Goal: Navigation & Orientation: Find specific page/section

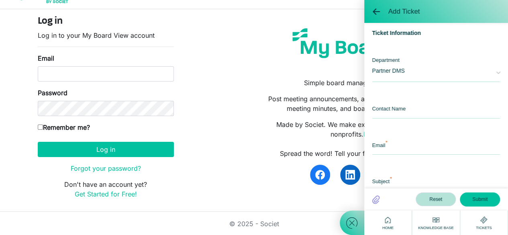
click at [234, 57] on div "Log in Log in to your My Board View account Email Password Remember me? America…" at bounding box center [254, 111] width 445 height 190
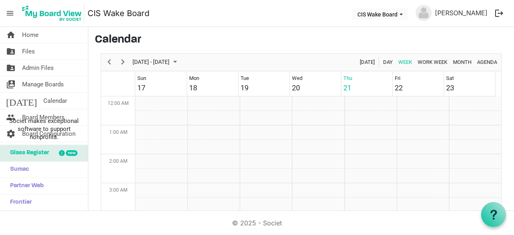
scroll to position [260, 0]
click at [53, 111] on span "Board Members" at bounding box center [43, 117] width 43 height 16
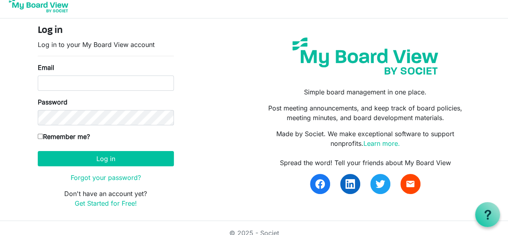
scroll to position [10, 0]
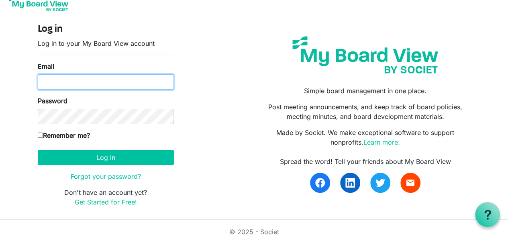
click at [86, 82] on input "Email" at bounding box center [106, 81] width 136 height 15
type input "[EMAIL_ADDRESS][DOMAIN_NAME]"
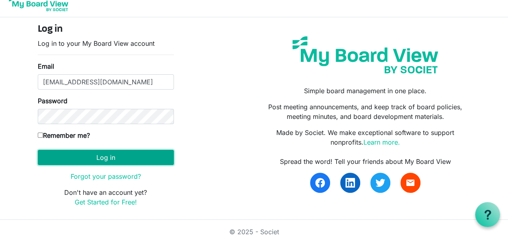
click at [100, 157] on button "Log in" at bounding box center [106, 157] width 136 height 15
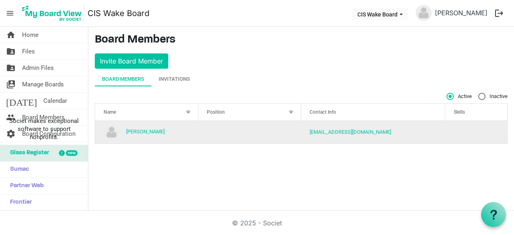
click at [473, 127] on td "is template cell column header Skills" at bounding box center [476, 132] width 62 height 22
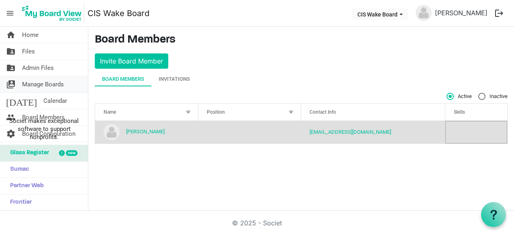
click at [45, 83] on span "Manage Boards" at bounding box center [43, 84] width 42 height 16
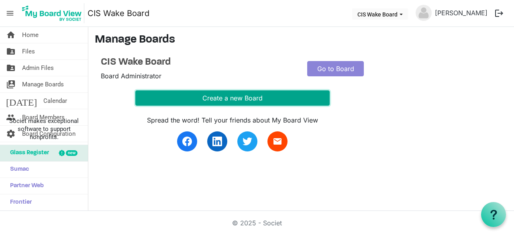
click at [175, 100] on button "Create a new Board" at bounding box center [232, 97] width 194 height 15
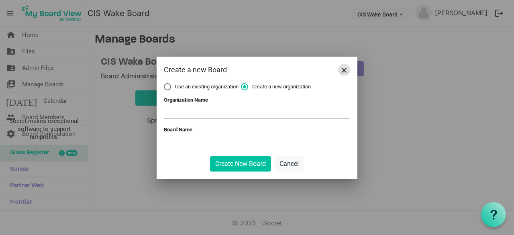
click at [343, 70] on span "Close" at bounding box center [344, 70] width 5 height 5
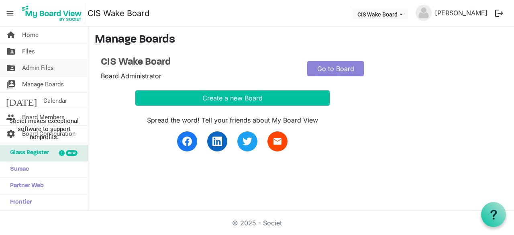
click at [41, 72] on span "Admin Files" at bounding box center [38, 68] width 32 height 16
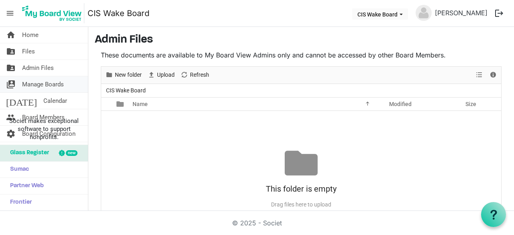
click at [44, 84] on span "Manage Boards" at bounding box center [43, 84] width 42 height 16
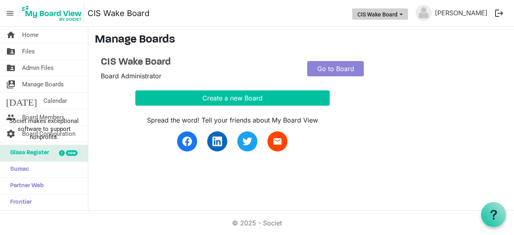
click at [397, 17] on button "CIS Wake Board" at bounding box center [380, 13] width 56 height 11
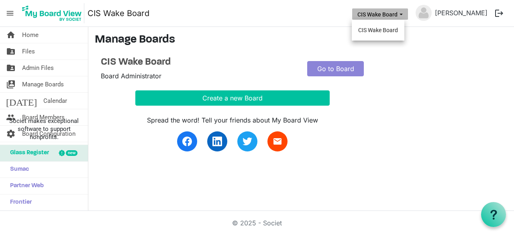
click at [397, 17] on button "CIS Wake Board" at bounding box center [380, 13] width 56 height 11
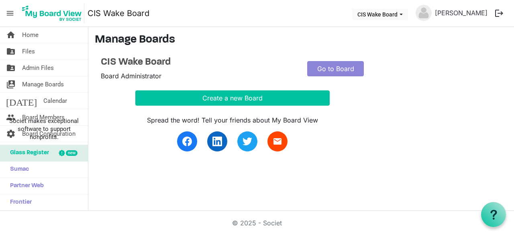
click at [13, 10] on span "menu" at bounding box center [9, 13] width 15 height 15
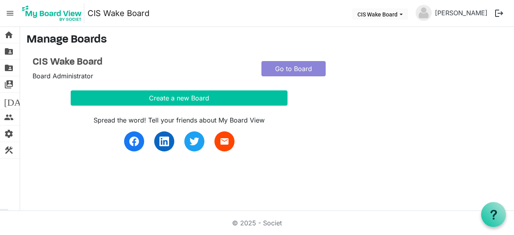
click at [14, 11] on span "menu" at bounding box center [9, 13] width 15 height 15
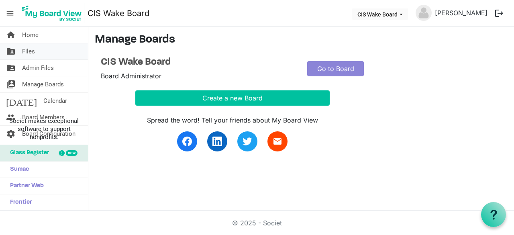
click at [31, 53] on span "Files" at bounding box center [28, 51] width 13 height 16
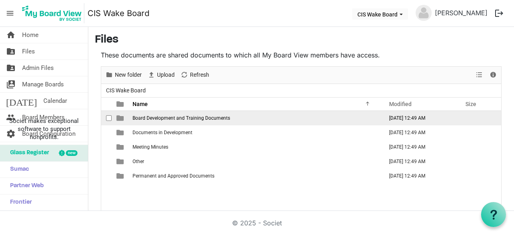
click at [153, 118] on span "Board Development and Training Documents" at bounding box center [182, 118] width 98 height 6
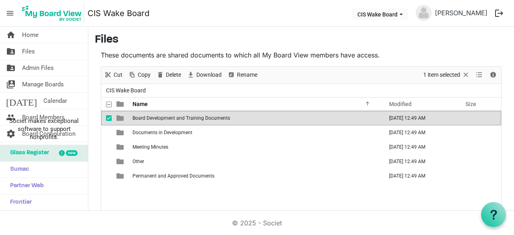
click at [153, 118] on span "Board Development and Training Documents" at bounding box center [182, 118] width 98 height 6
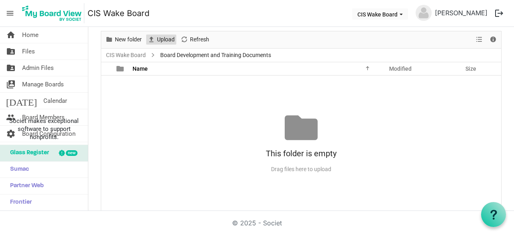
click at [163, 40] on span "Upload" at bounding box center [165, 40] width 19 height 10
click at [50, 81] on span "Manage Boards" at bounding box center [43, 84] width 42 height 16
